Goal: Feedback & Contribution: Contribute content

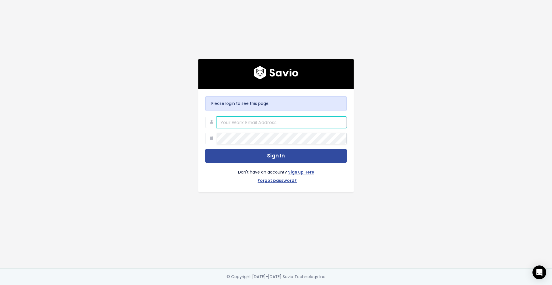
click at [281, 123] on input "email" at bounding box center [282, 123] width 130 height 12
type input "hello@storypark.com"
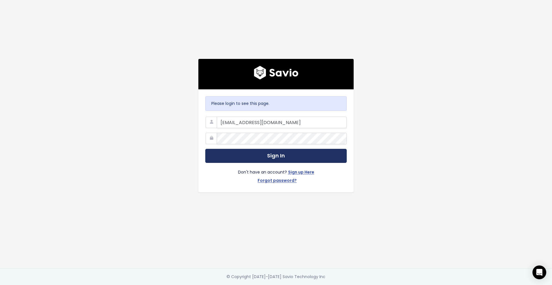
click at [286, 156] on button "Sign In" at bounding box center [276, 156] width 142 height 14
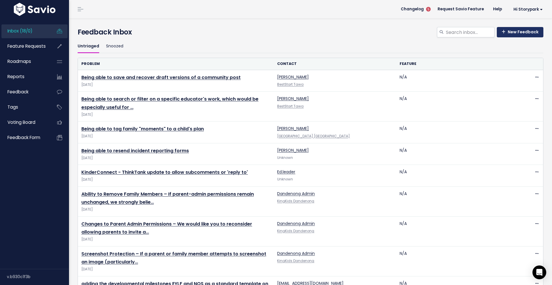
click at [517, 32] on link "New Feedback" at bounding box center [520, 32] width 47 height 10
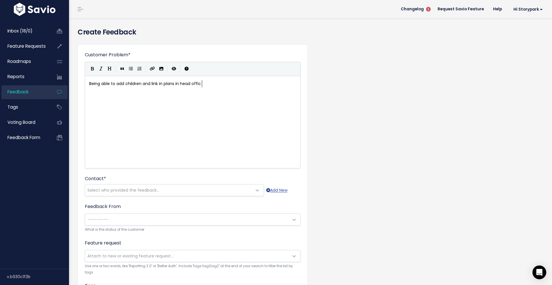
scroll to position [2, 115]
type textarea "Being able to add children and link in plans in head office"
click at [197, 190] on span "Select who provided the feedback..." at bounding box center [168, 191] width 167 height 12
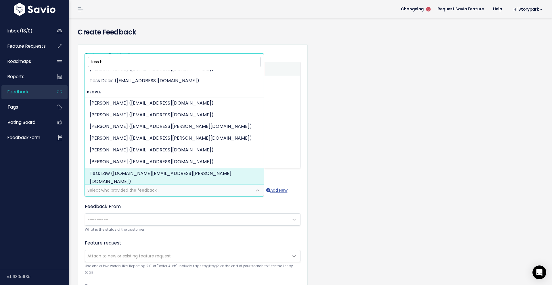
scroll to position [0, 0]
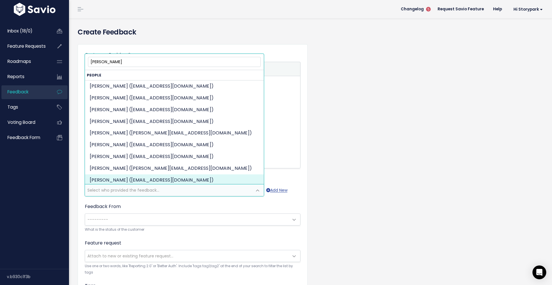
type input "tess brown"
select select "ACTIVE"
select select "8428474"
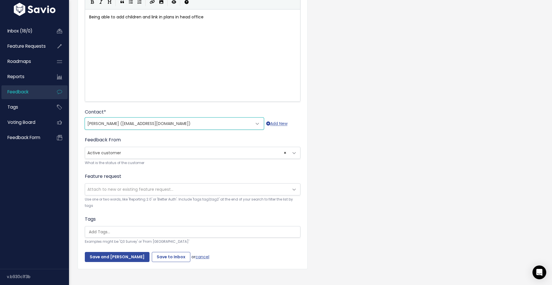
scroll to position [73, 0]
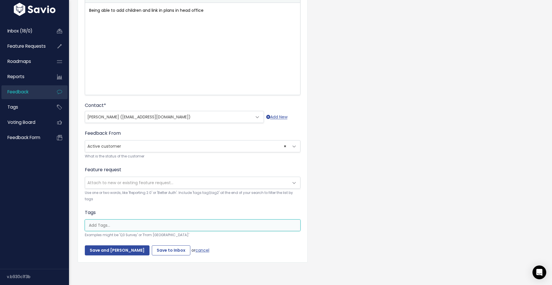
click at [185, 226] on input "search" at bounding box center [194, 226] width 215 height 6
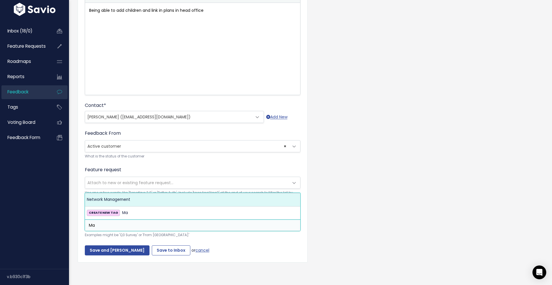
type input "M"
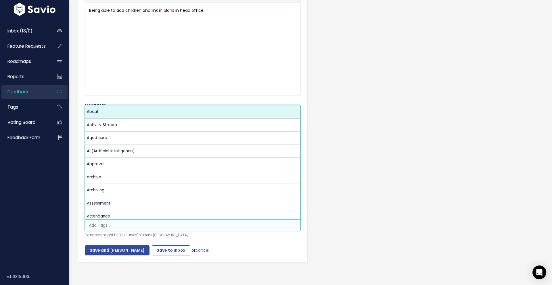
type input "B"
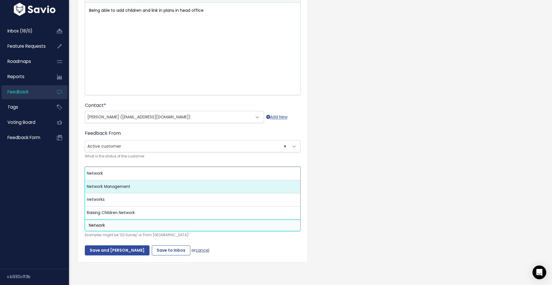
type input "Network"
select select "1755"
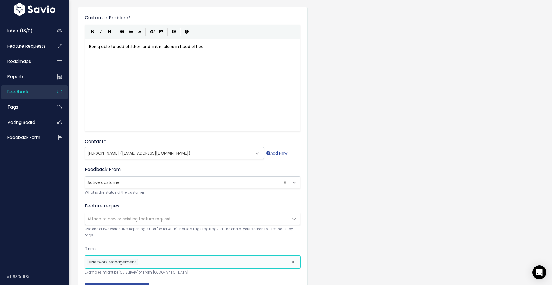
scroll to position [0, 0]
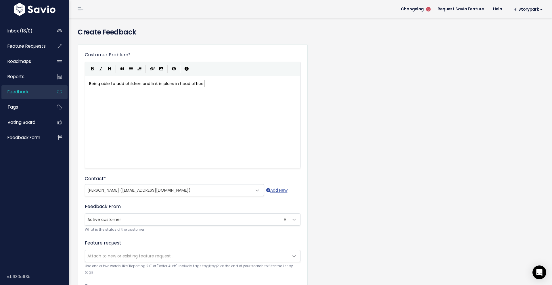
click at [208, 84] on pre "Being able to add children and link in plans in head office" at bounding box center [192, 83] width 209 height 7
type textarea "Management are wanting to use this space to probide"
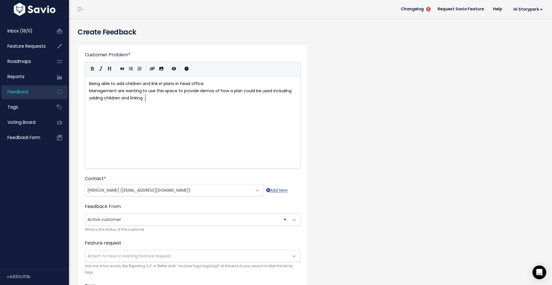
type textarea "vide demos of how a plan could be used including adding children and linking thi"
type textarea "stories"
type textarea ", notes or plan"
type textarea "s into it"
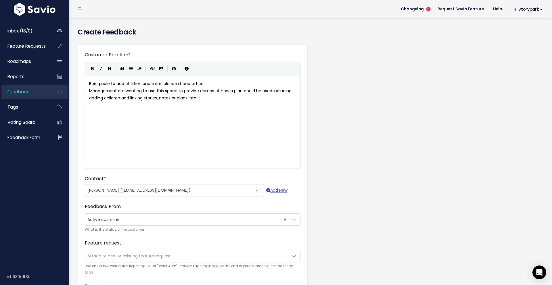
scroll to position [2, 1]
type textarea ". This"
type textarea "ese featre"
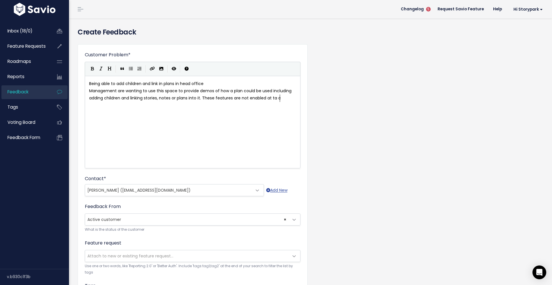
type textarea "ures are not enabled at ta ce"
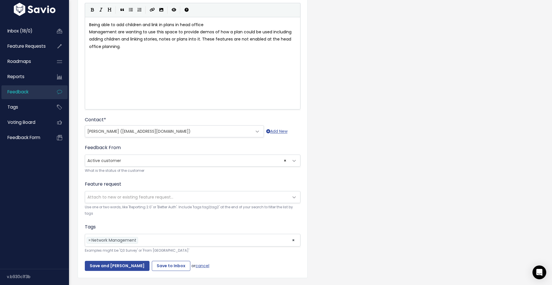
scroll to position [74, 0]
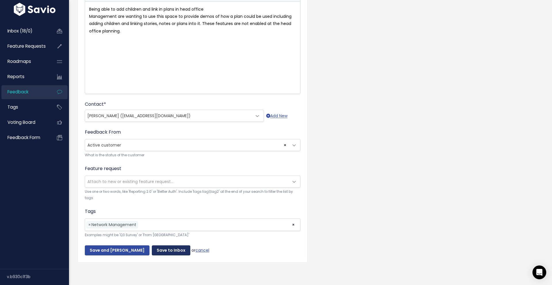
type textarea "the head office planning."
click at [167, 251] on input "Save to Inbox" at bounding box center [171, 251] width 39 height 10
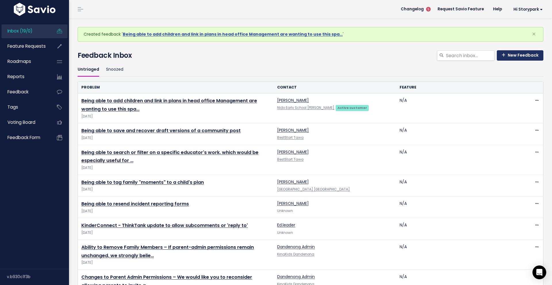
click at [525, 54] on link "New Feedback" at bounding box center [520, 55] width 47 height 10
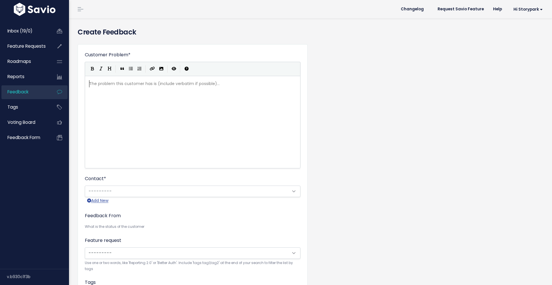
scroll to position [1, 0]
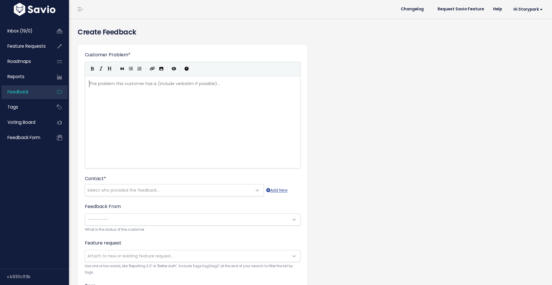
click at [118, 87] on pre "​" at bounding box center [192, 83] width 209 height 7
type textarea "Bieng ab"
type textarea "eing able to create a plan as a demo and lik"
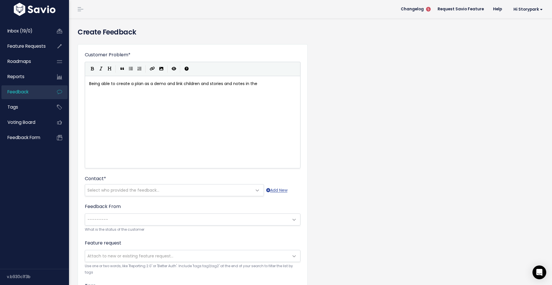
type textarea "nk children and stories and notes in the eh"
type textarea "eh"
type textarea "head office planning area."
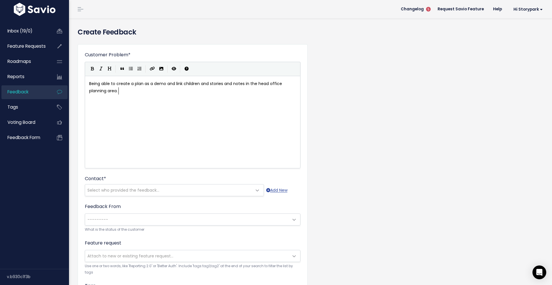
scroll to position [2, 53]
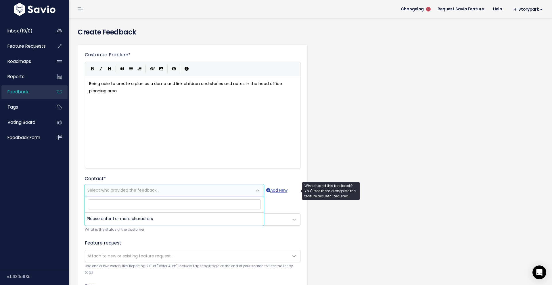
click at [173, 190] on span "Select who provided the feedback..." at bounding box center [168, 191] width 167 height 12
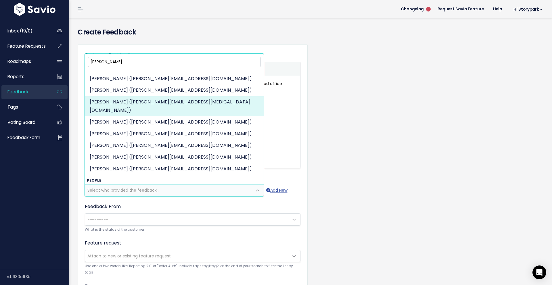
scroll to position [308, 0]
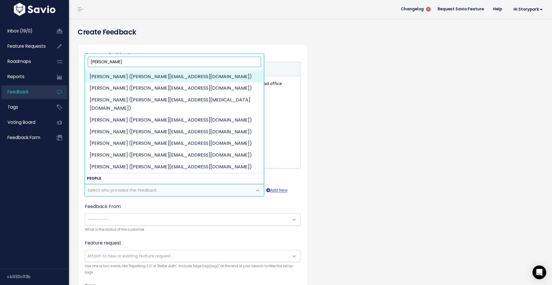
click at [118, 63] on input "[PERSON_NAME]" at bounding box center [174, 62] width 173 height 10
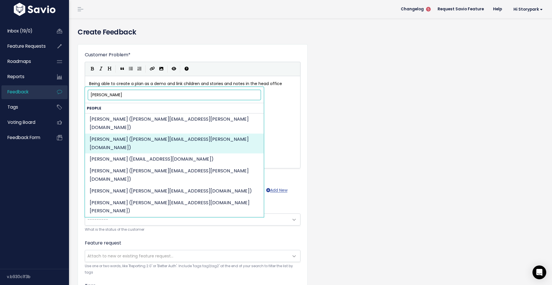
type input "[PERSON_NAME]"
select select "CHURNED"
select select "67041399"
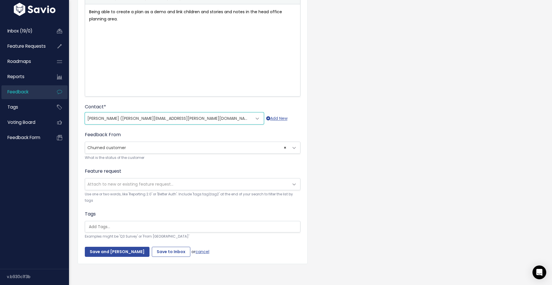
scroll to position [73, 0]
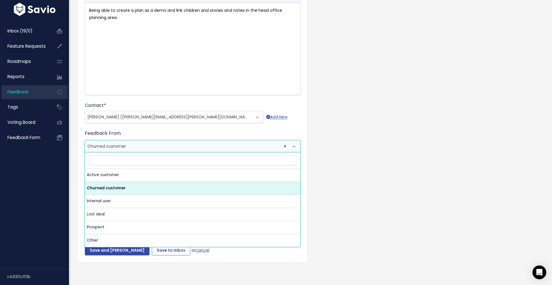
click at [157, 148] on span "× Churned customer" at bounding box center [187, 147] width 204 height 12
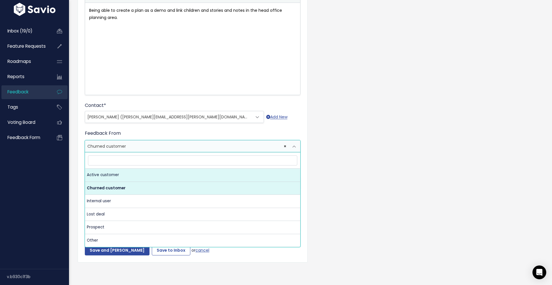
select select "ACTIVE"
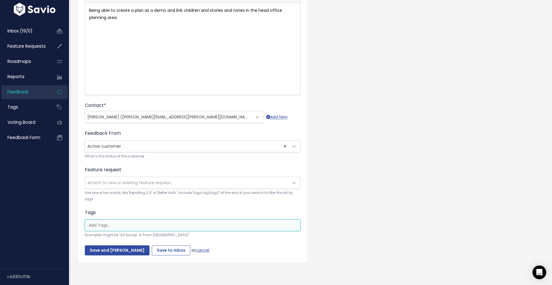
click at [143, 223] on input "search" at bounding box center [194, 226] width 215 height 6
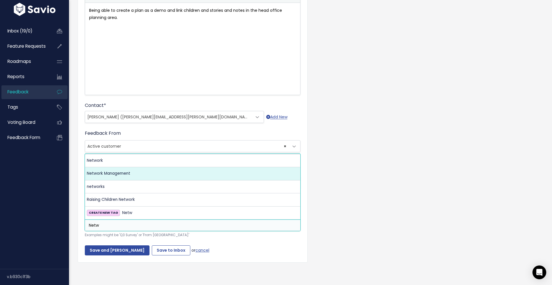
type input "Netw"
select select "1755"
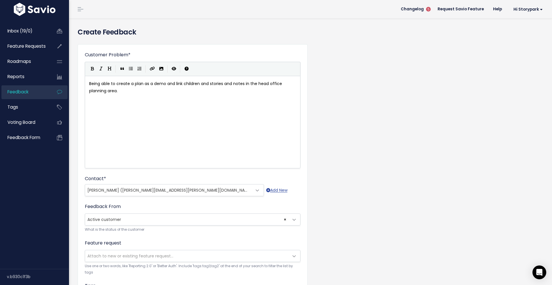
scroll to position [2, 0]
click at [127, 96] on pre "​" at bounding box center [192, 98] width 209 height 7
type textarea "They are wanting to create plans to deom"
type textarea "monstrate the efec"
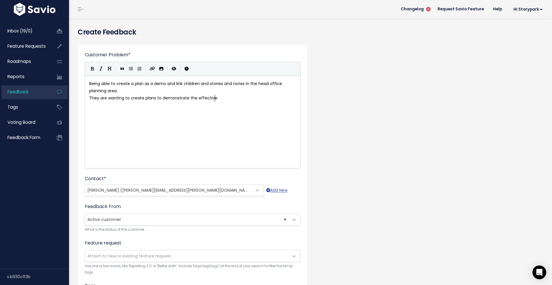
scroll to position [2, 14]
type textarea "fective use of planniing o"
type textarea "ng or how to use a head office template as an example."
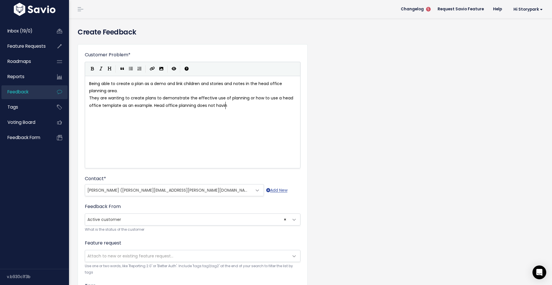
type textarea ". Head office planning does not having"
type textarea "not eba"
type textarea "nable them to add chidlren"
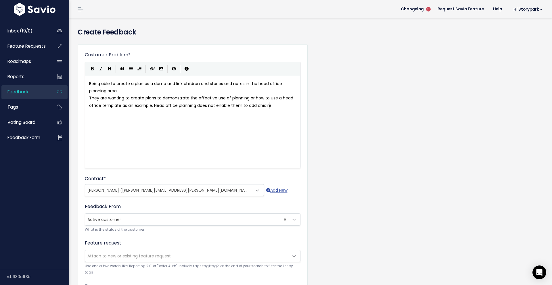
scroll to position [2, 55]
type textarea "ldrein o"
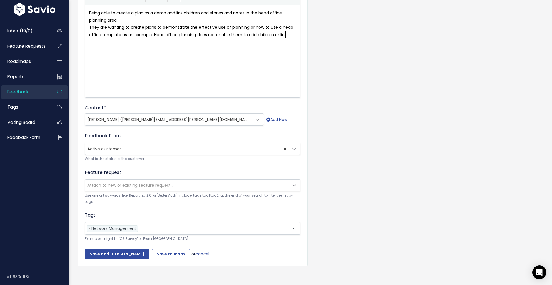
scroll to position [74, 0]
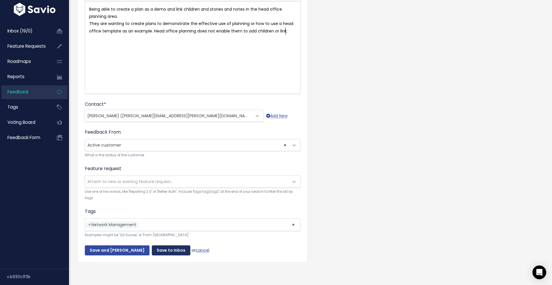
type textarea "n or link."
click at [160, 253] on input "Save to Inbox" at bounding box center [171, 251] width 39 height 10
